Goal: Task Accomplishment & Management: Complete application form

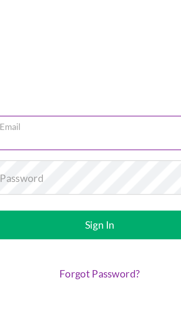
click at [78, 138] on input "Email" at bounding box center [90, 137] width 105 height 17
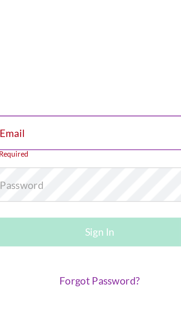
type input "[EMAIL_ADDRESS][DOMAIN_NAME]"
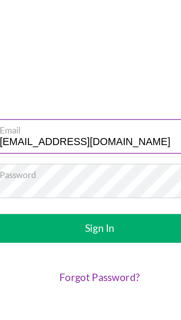
click at [38, 176] on button "Sign In" at bounding box center [90, 183] width 105 height 14
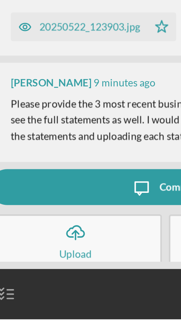
click at [43, 279] on icon "Icon/Upload" at bounding box center [46, 278] width 18 height 18
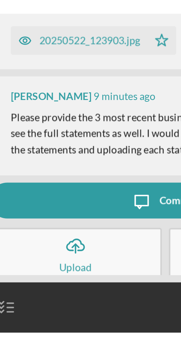
scroll to position [1, 0]
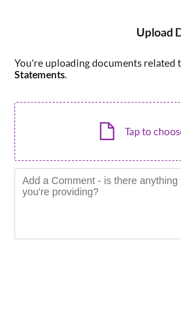
click at [65, 61] on div "Icon/Document Browse or drag files here (max 100MB total) Tap to choose files o…" at bounding box center [90, 64] width 167 height 29
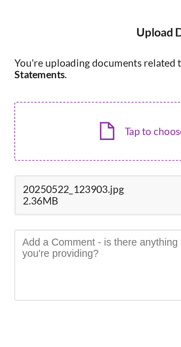
scroll to position [0, 0]
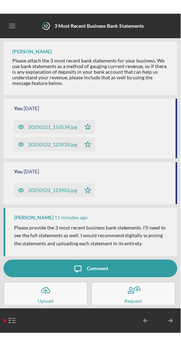
scroll to position [1, 0]
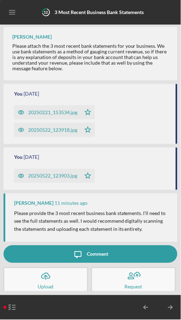
click at [53, 284] on icon "Icon/Upload" at bounding box center [46, 277] width 18 height 18
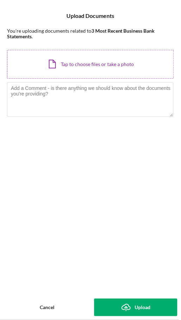
click at [127, 63] on div "Icon/Document Browse or drag files here (max 100MB total) Tap to choose files o…" at bounding box center [90, 64] width 167 height 29
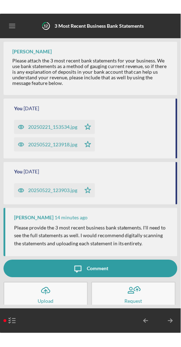
scroll to position [1, 0]
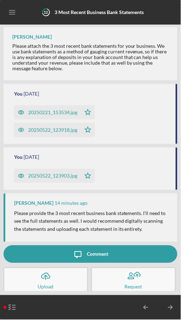
click at [58, 283] on button "Icon/Upload Upload" at bounding box center [46, 280] width 84 height 25
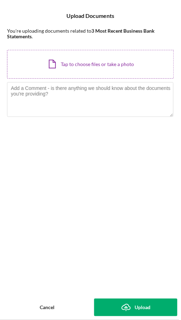
click at [138, 69] on div "Icon/Document Browse or drag files here (max 100MB total) Tap to choose files o…" at bounding box center [90, 64] width 167 height 29
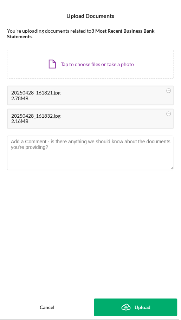
click at [129, 305] on icon "Icon/Upload" at bounding box center [126, 308] width 18 height 18
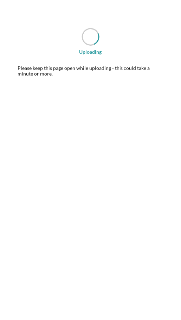
scroll to position [0, 0]
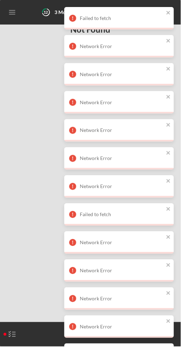
click at [36, 202] on div "Checklist Small Business Community Loan $25,000.00 H R You Icon/Expander Eligib…" at bounding box center [90, 174] width 181 height 298
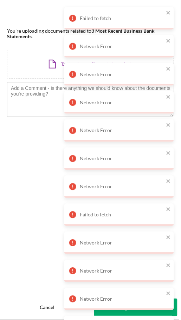
scroll to position [1, 0]
